Goal: Task Accomplishment & Management: Use online tool/utility

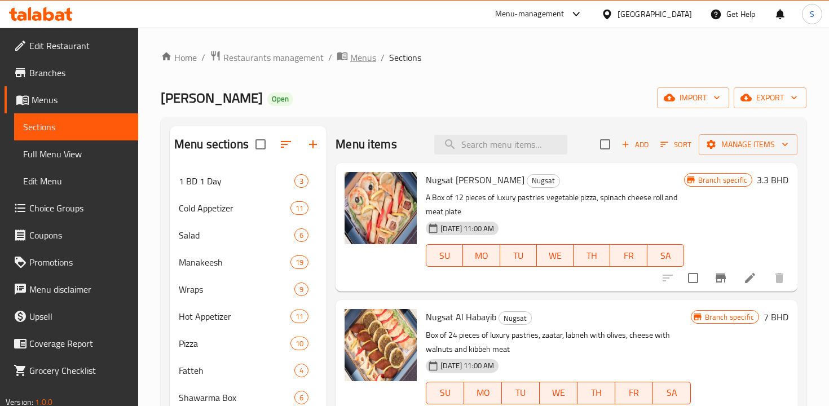
click at [358, 58] on span "Menus" at bounding box center [363, 58] width 26 height 14
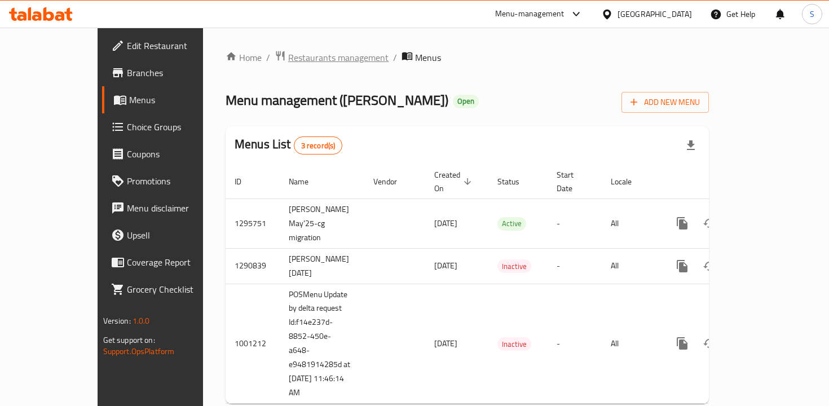
click at [296, 58] on span "Restaurants management" at bounding box center [338, 58] width 100 height 14
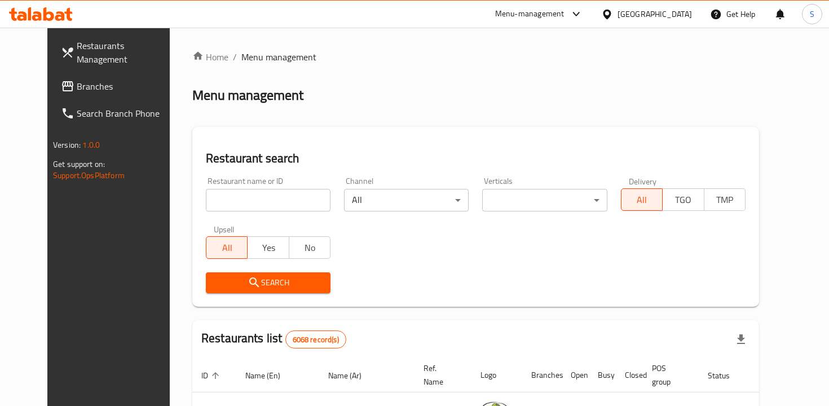
click at [242, 198] on input "search" at bounding box center [268, 200] width 125 height 23
click button "Search" at bounding box center [268, 282] width 125 height 21
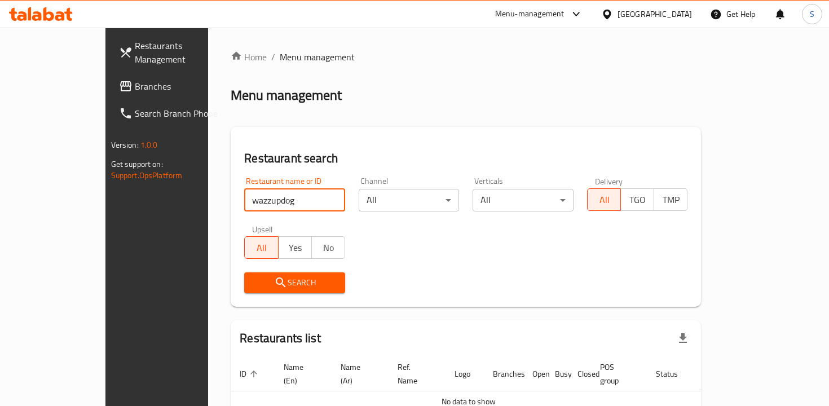
type input "wazzupdog"
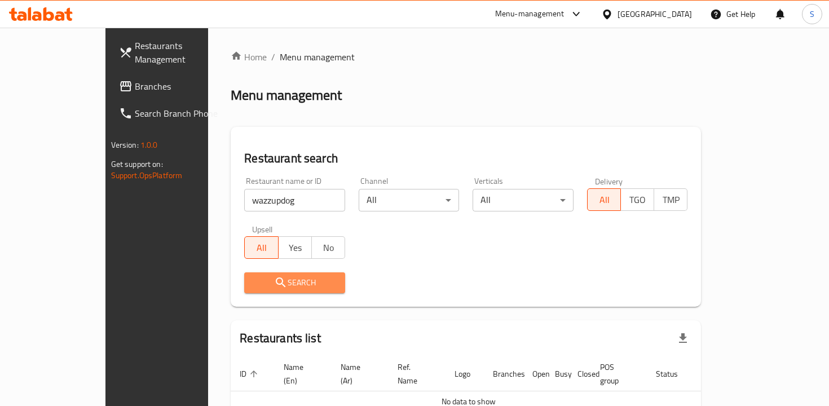
click at [276, 281] on icon "submit" at bounding box center [281, 282] width 10 height 10
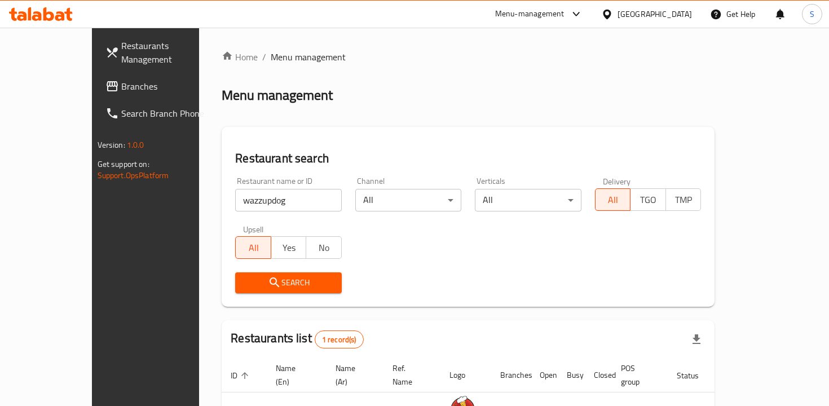
scroll to position [69, 0]
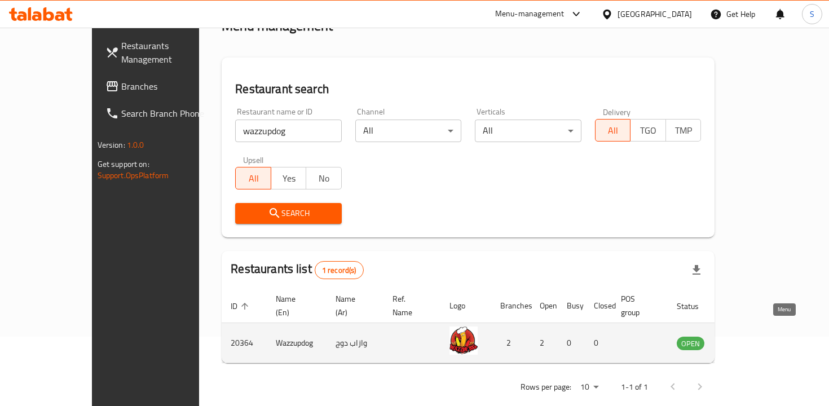
click at [749, 339] on icon "enhanced table" at bounding box center [742, 344] width 12 height 10
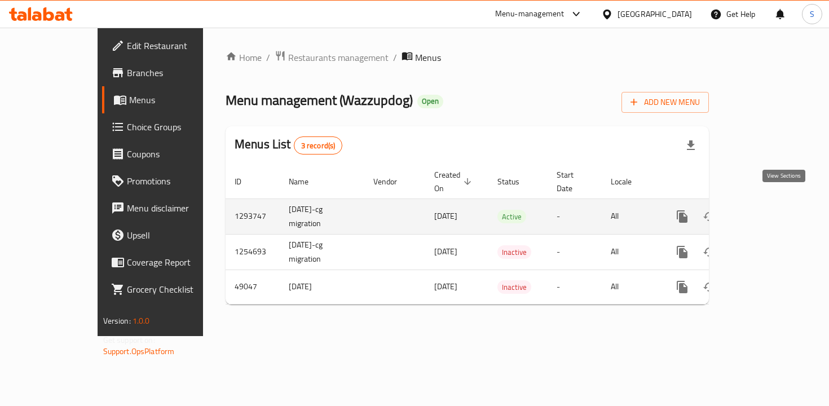
click at [770, 210] on icon "enhanced table" at bounding box center [763, 217] width 14 height 14
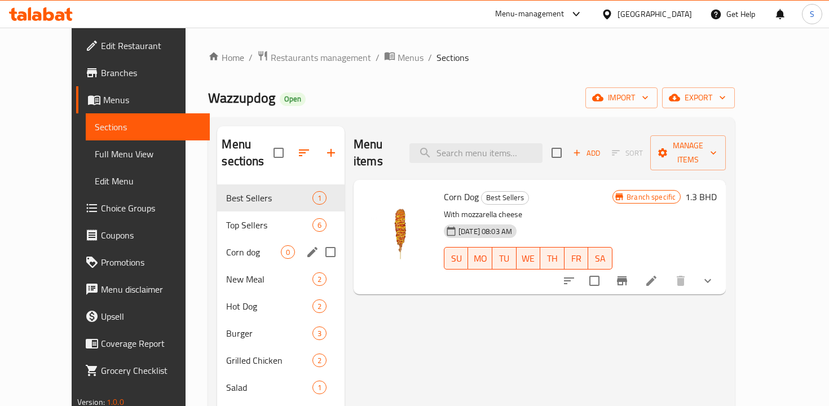
click at [236, 238] on div "[DEMOGRAPHIC_DATA] dog 0" at bounding box center [280, 251] width 127 height 27
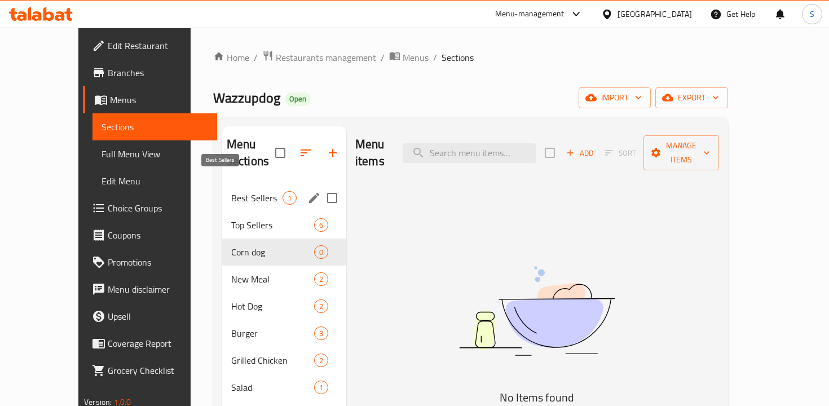
click at [237, 191] on span "Best Sellers" at bounding box center [256, 198] width 51 height 14
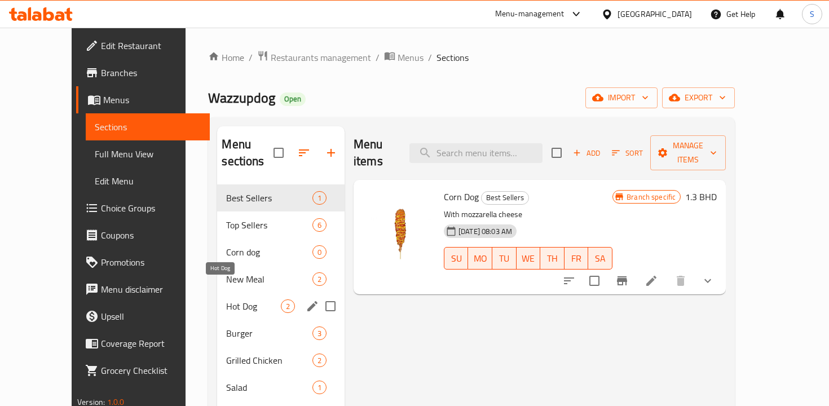
click at [244, 299] on span "Hot Dog" at bounding box center [253, 306] width 54 height 14
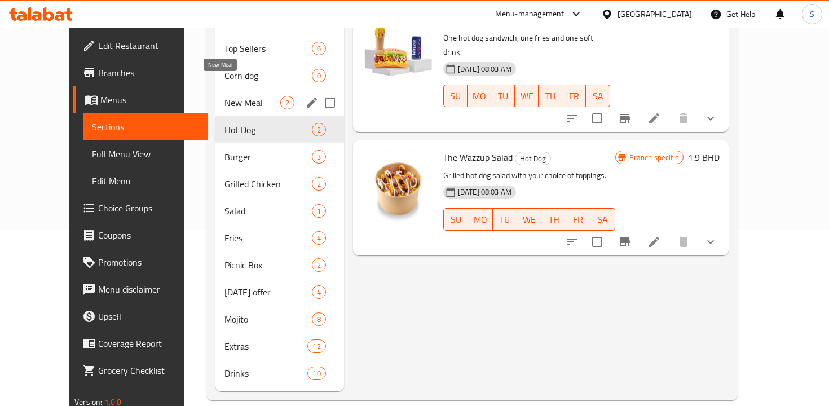
scroll to position [124, 0]
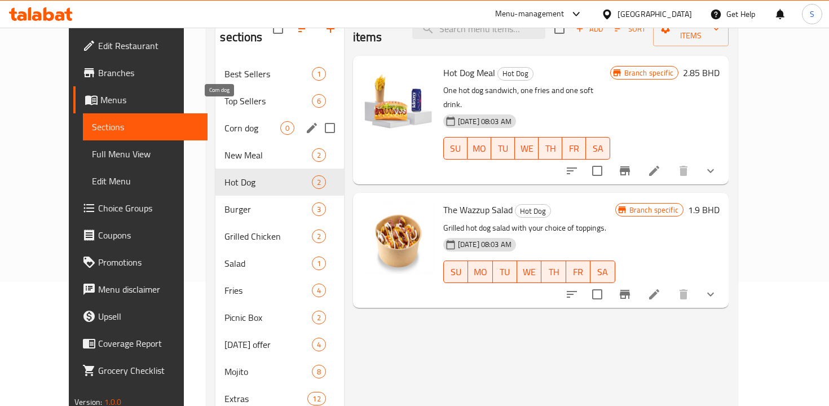
click at [224, 121] on span "Corn dog" at bounding box center [251, 128] width 55 height 14
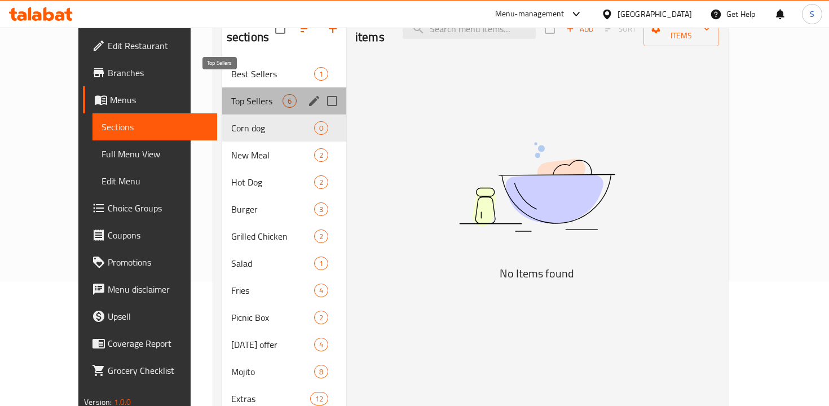
click at [231, 94] on span "Top Sellers" at bounding box center [256, 101] width 51 height 14
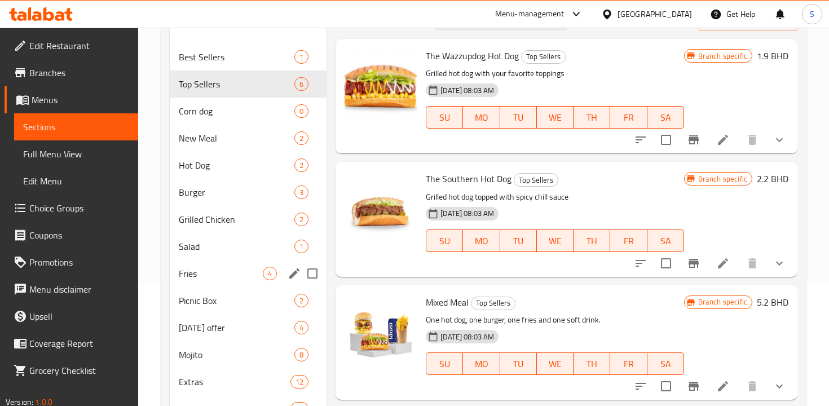
click at [204, 282] on div "Fries 4" at bounding box center [248, 273] width 157 height 27
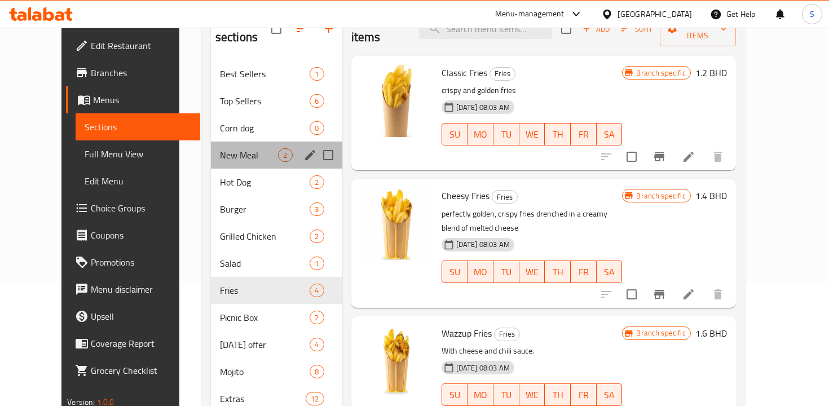
click at [236, 147] on div "New Meal 2" at bounding box center [276, 154] width 131 height 27
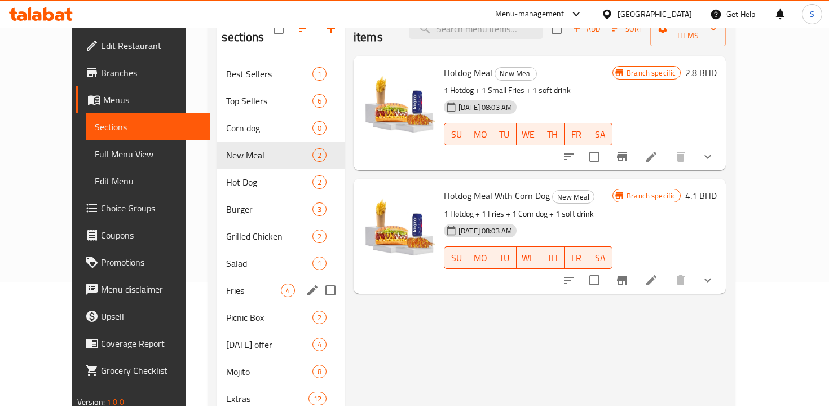
click at [221, 277] on div "Fries 4" at bounding box center [280, 290] width 127 height 27
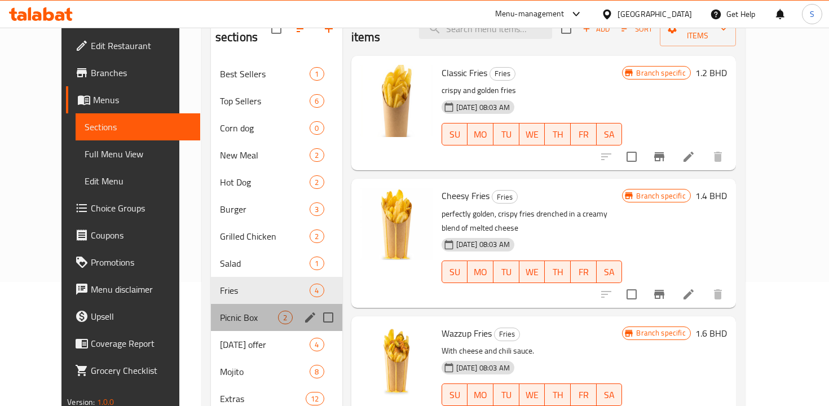
click at [221, 310] on div "Picnic Box 2" at bounding box center [276, 317] width 131 height 27
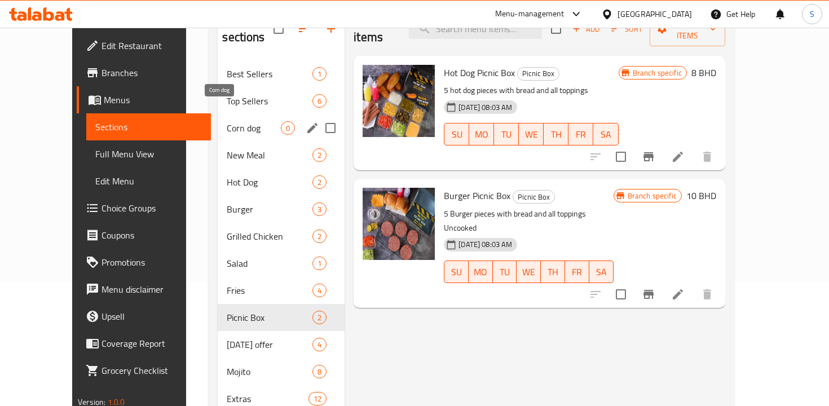
click at [227, 121] on span "Corn dog" at bounding box center [254, 128] width 54 height 14
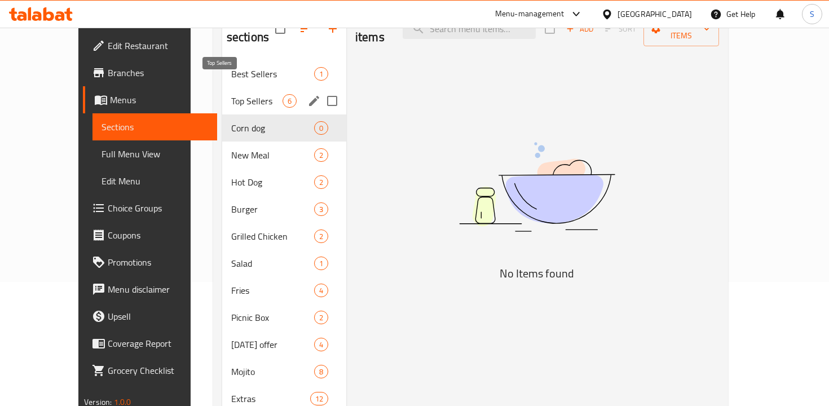
click at [231, 94] on span "Top Sellers" at bounding box center [256, 101] width 51 height 14
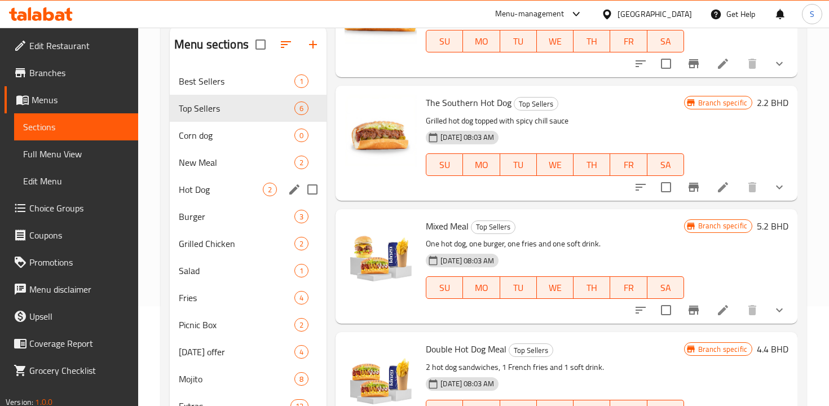
scroll to position [107, 0]
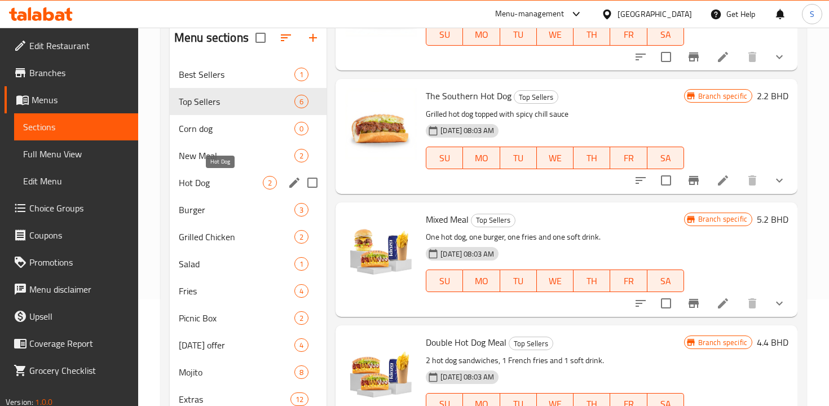
click at [218, 182] on span "Hot Dog" at bounding box center [221, 183] width 84 height 14
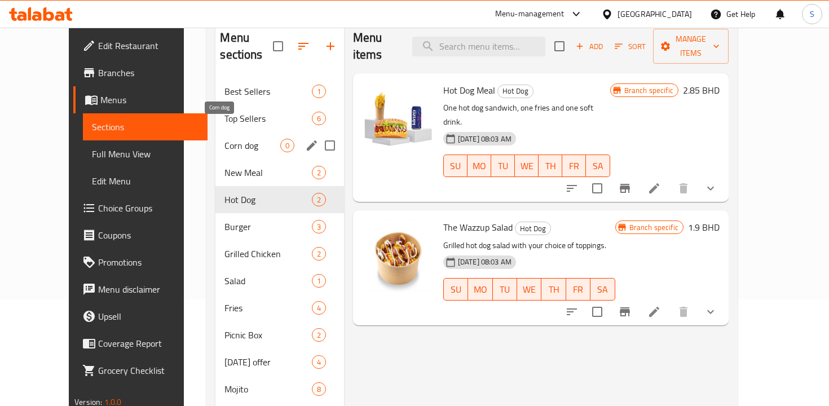
click at [224, 139] on span "Corn dog" at bounding box center [251, 146] width 55 height 14
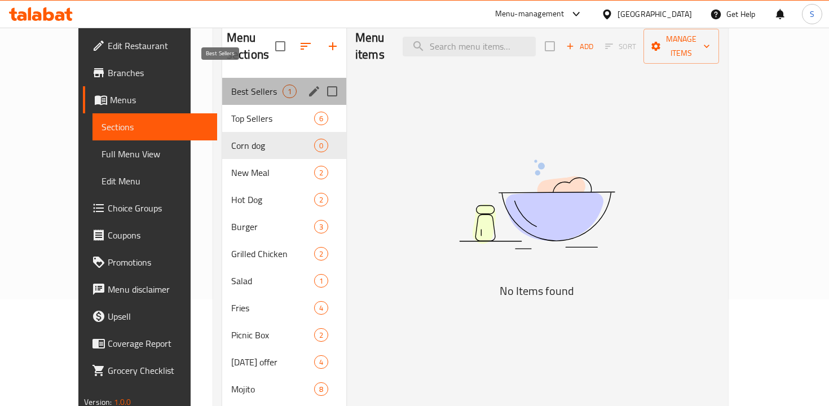
click at [231, 85] on span "Best Sellers" at bounding box center [256, 92] width 51 height 14
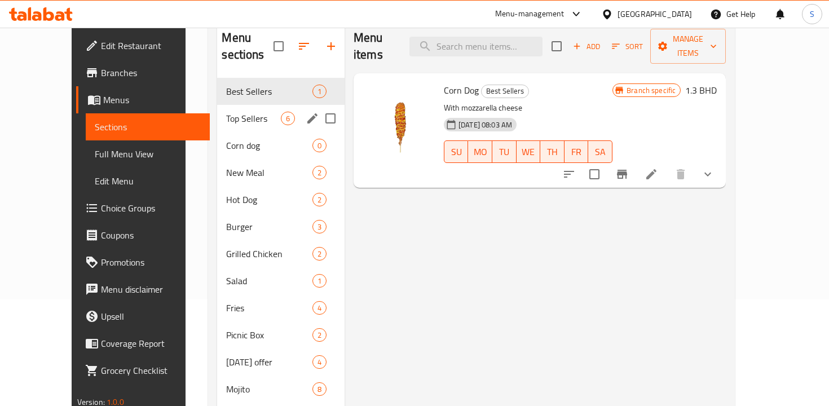
click at [217, 111] on div "Top Sellers 6" at bounding box center [280, 118] width 127 height 27
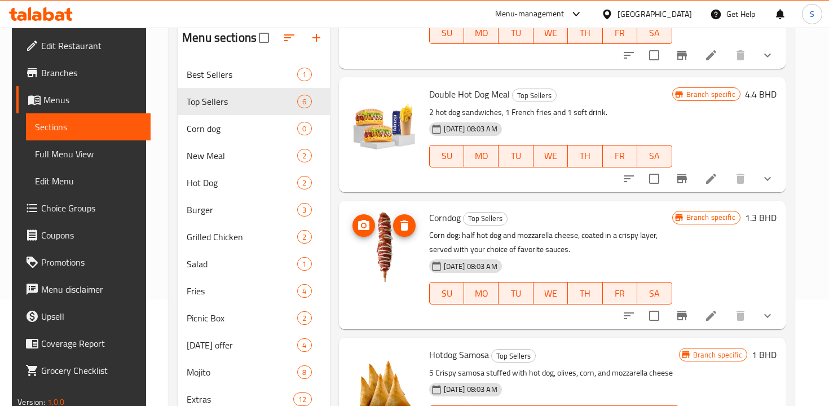
scroll to position [356, 0]
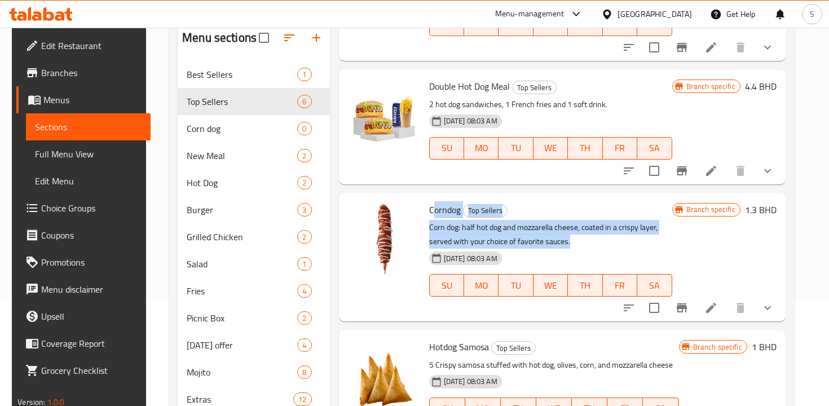
drag, startPoint x: 428, startPoint y: 205, endPoint x: 542, endPoint y: 238, distance: 118.5
click at [542, 238] on div "Corndog Top Sellers Corn dog: half hot dog and mozzarella cheese, coated in a c…" at bounding box center [550, 257] width 252 height 120
copy div "orndog Top Sellers Corn dog: half hot dog and mozzarella cheese, coated in a cr…"
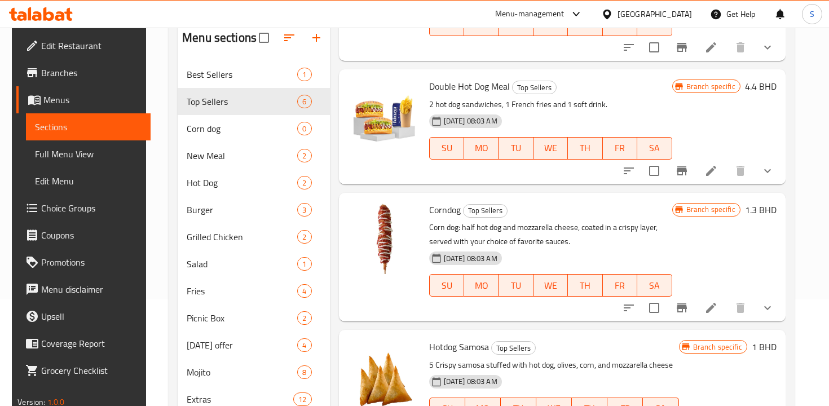
click at [434, 202] on span "Corndog" at bounding box center [445, 209] width 32 height 17
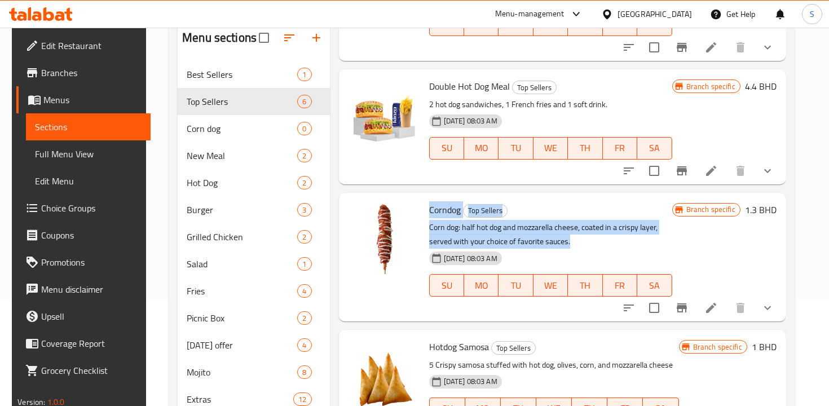
drag, startPoint x: 426, startPoint y: 209, endPoint x: 548, endPoint y: 239, distance: 125.9
click at [548, 239] on div "Corndog Top Sellers Corn dog: half hot dog and mozzarella cheese, coated in a c…" at bounding box center [550, 257] width 252 height 120
copy div "Corndog Top Sellers Corn dog: half hot dog and mozzarella cheese, coated in a c…"
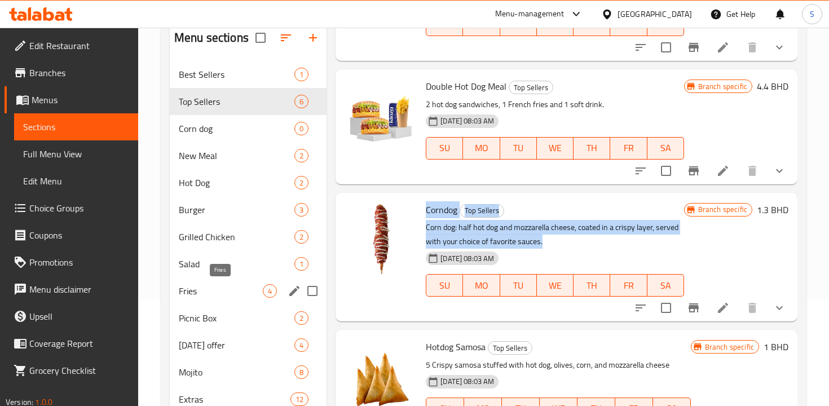
click at [207, 287] on span "Fries" at bounding box center [221, 291] width 84 height 14
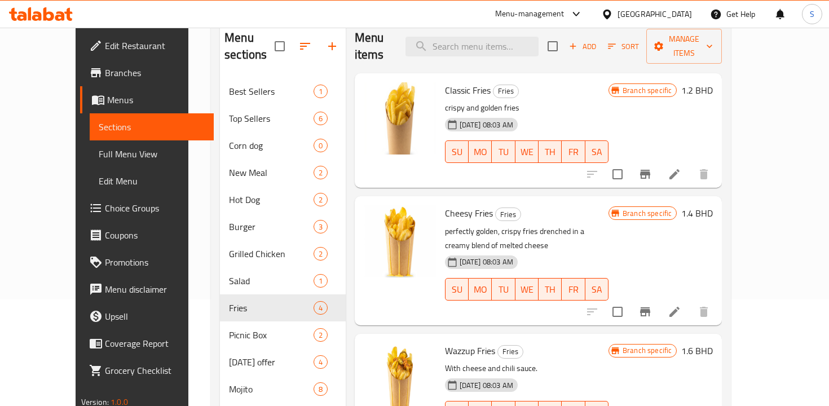
drag, startPoint x: 428, startPoint y: 69, endPoint x: 503, endPoint y: 97, distance: 80.6
click at [503, 98] on div "Classic Fries Fries crispy and golden fries [DATE] 08:03 AM SU MO TU WE TH FR SA" at bounding box center [526, 130] width 172 height 105
drag, startPoint x: 429, startPoint y: 72, endPoint x: 508, endPoint y: 95, distance: 82.8
click at [509, 95] on div "Classic Fries Fries crispy and golden fries [DATE] 08:03 AM SU MO TU WE TH FR SA" at bounding box center [526, 130] width 172 height 105
click at [466, 101] on p "crispy and golden fries" at bounding box center [526, 108] width 163 height 14
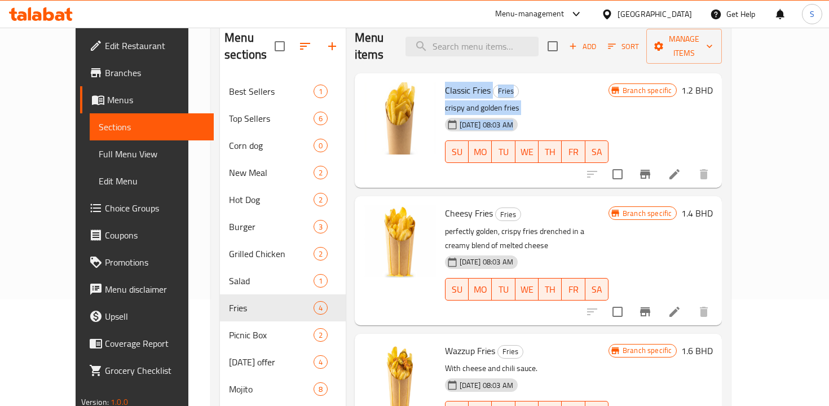
drag, startPoint x: 428, startPoint y: 71, endPoint x: 523, endPoint y: 98, distance: 98.9
click at [523, 98] on div "Classic Fries Fries crispy and golden fries [DATE] 08:03 AM SU MO TU WE TH FR SA" at bounding box center [526, 130] width 172 height 105
copy div "Classic Fries Fries crispy and golden fries [DATE] 08:03 AM SU MO TU WE TH FR SA"
